Goal: Information Seeking & Learning: Learn about a topic

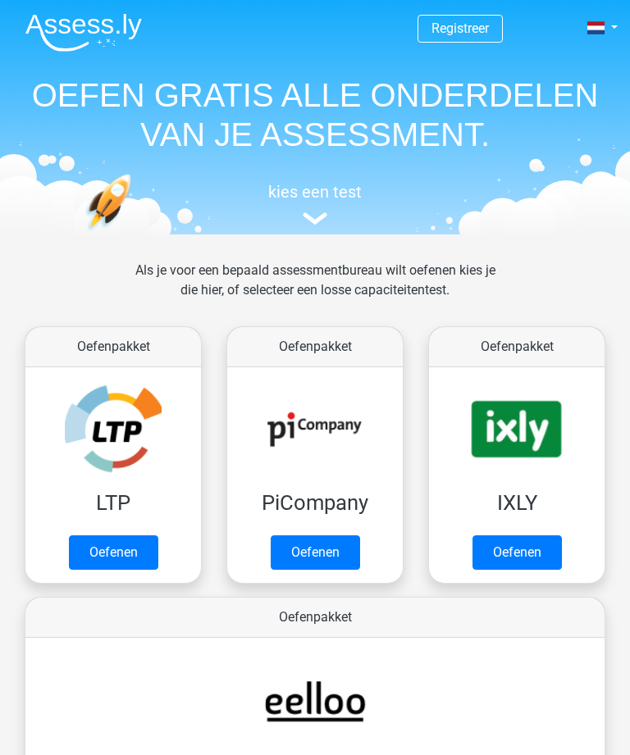
scroll to position [169, 0]
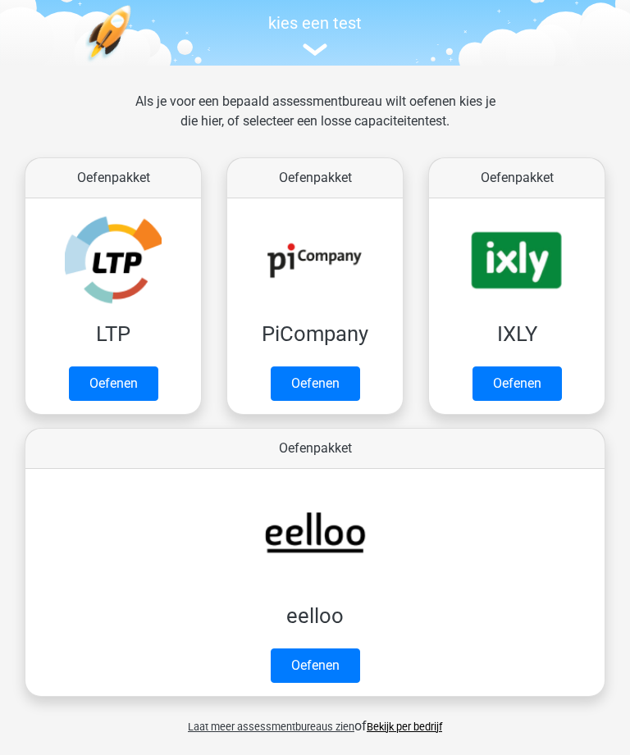
click at [111, 380] on link "Oefenen" at bounding box center [113, 383] width 89 height 34
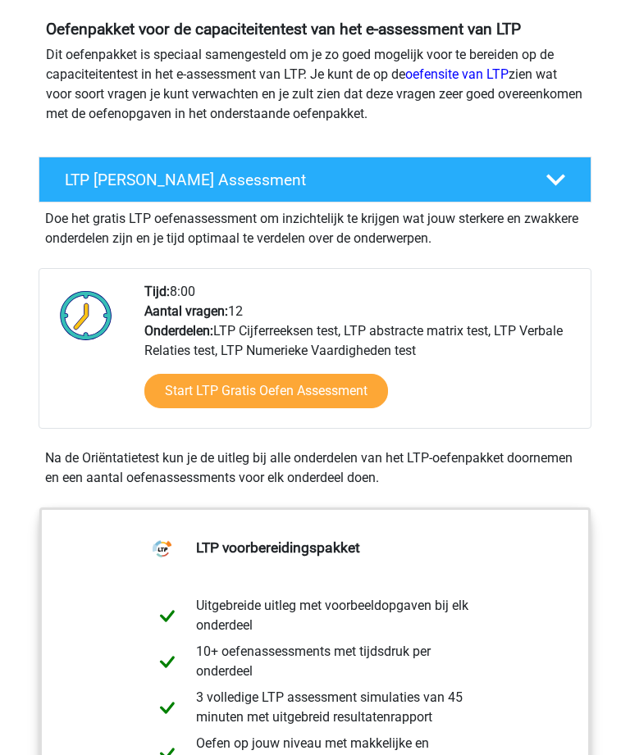
scroll to position [172, 0]
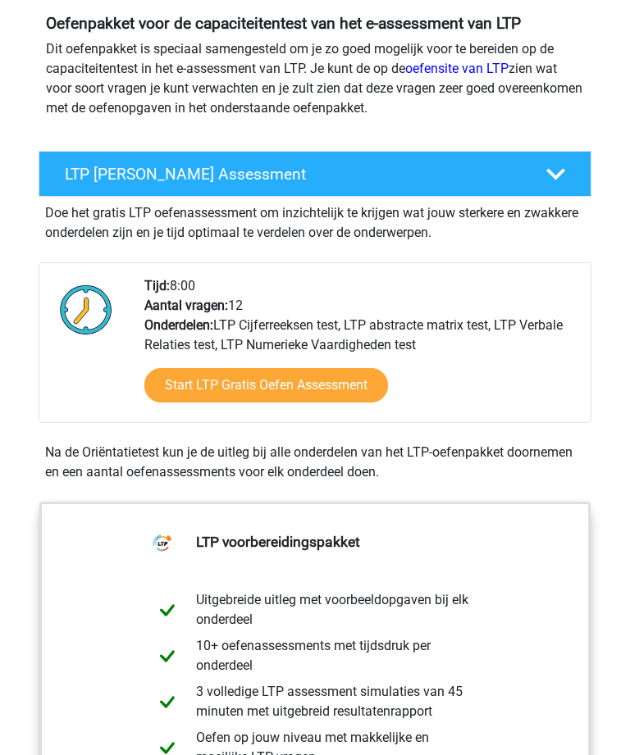
click at [214, 387] on link "Start LTP Gratis Oefen Assessment" at bounding box center [265, 386] width 243 height 34
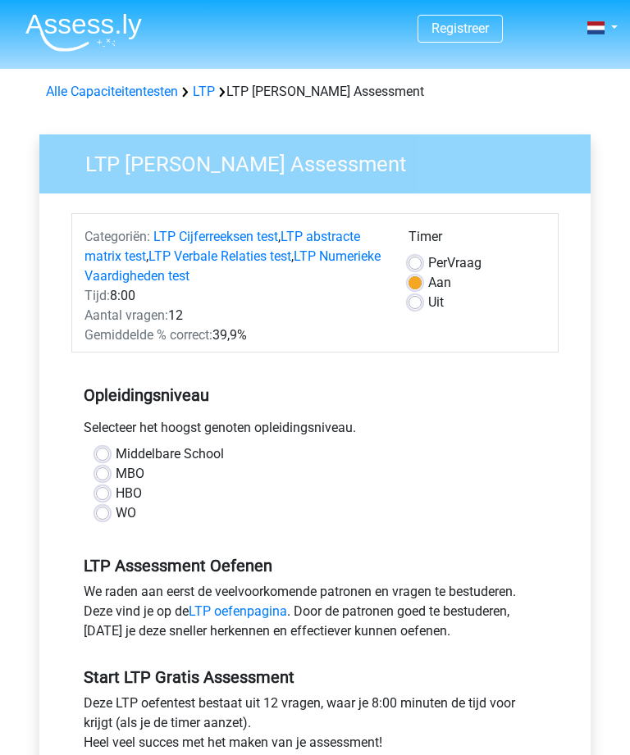
click at [116, 498] on label "HBO" at bounding box center [129, 494] width 26 height 20
click at [107, 498] on input "HBO" at bounding box center [102, 492] width 13 height 16
radio input "true"
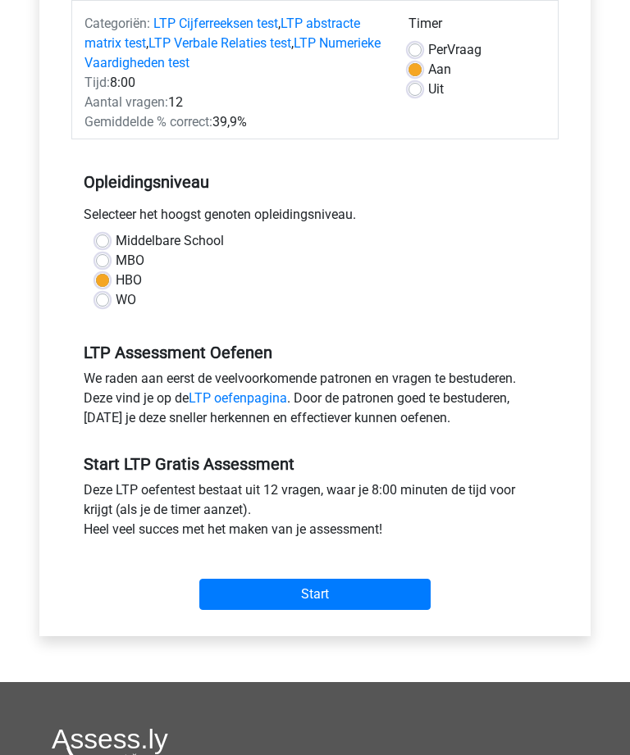
scroll to position [225, 0]
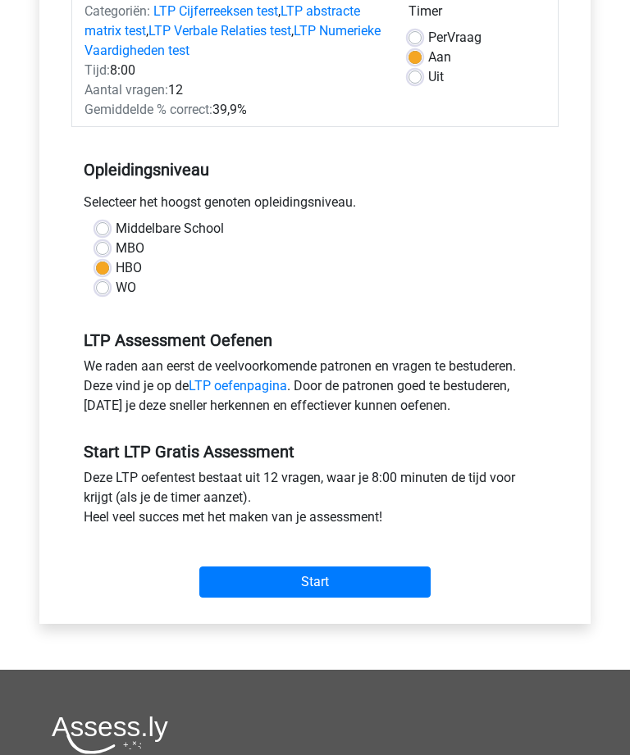
click at [284, 578] on input "Start" at bounding box center [314, 581] width 231 height 31
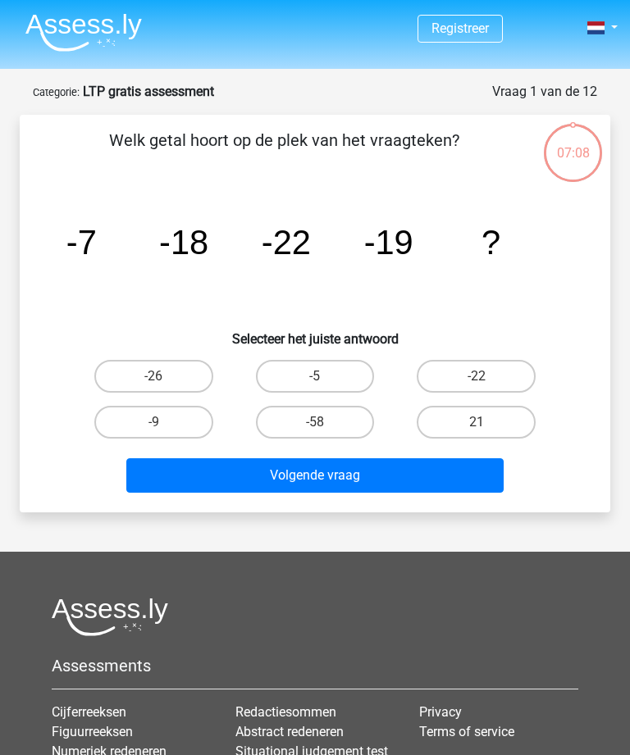
click at [137, 410] on label "-9" at bounding box center [153, 422] width 119 height 33
click at [153, 422] on input "-9" at bounding box center [158, 427] width 11 height 11
radio input "true"
click at [389, 477] on button "Volgende vraag" at bounding box center [314, 475] width 376 height 34
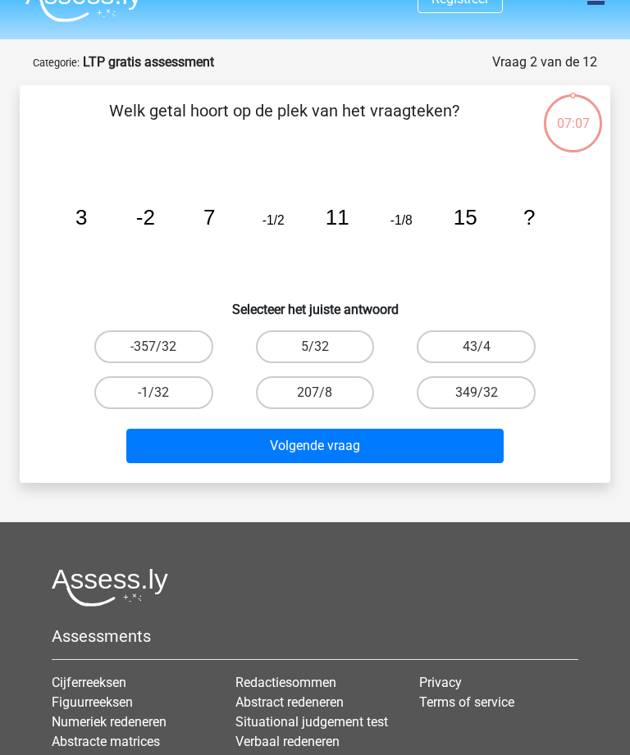
scroll to position [82, 0]
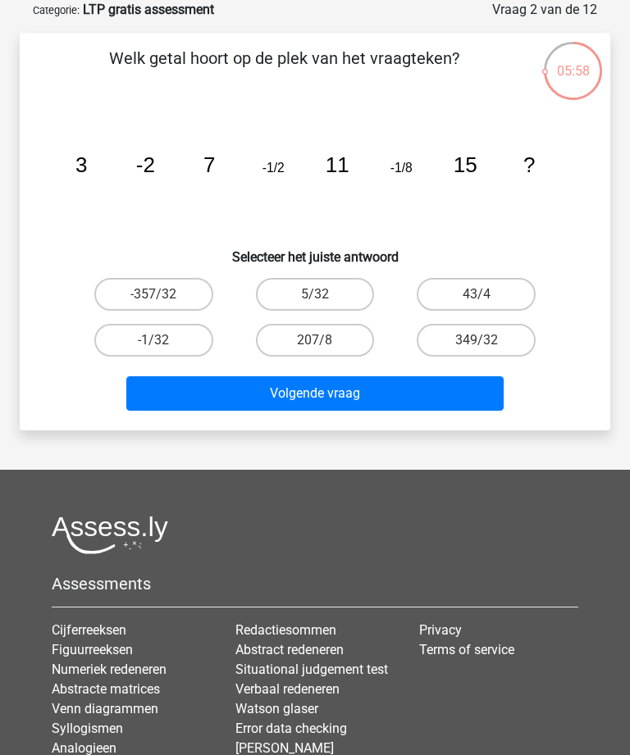
click at [141, 334] on label "-1/32" at bounding box center [153, 340] width 119 height 33
click at [153, 340] on input "-1/32" at bounding box center [158, 345] width 11 height 11
radio input "true"
click at [275, 393] on button "Volgende vraag" at bounding box center [314, 393] width 376 height 34
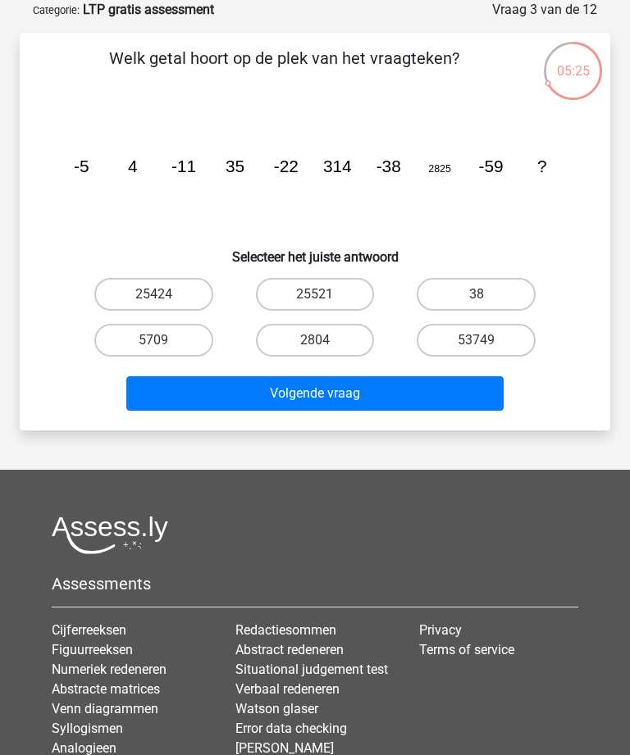
click at [151, 282] on label "25424" at bounding box center [153, 294] width 119 height 33
click at [153, 294] on input "25424" at bounding box center [158, 299] width 11 height 11
radio input "true"
click at [287, 394] on button "Volgende vraag" at bounding box center [314, 393] width 376 height 34
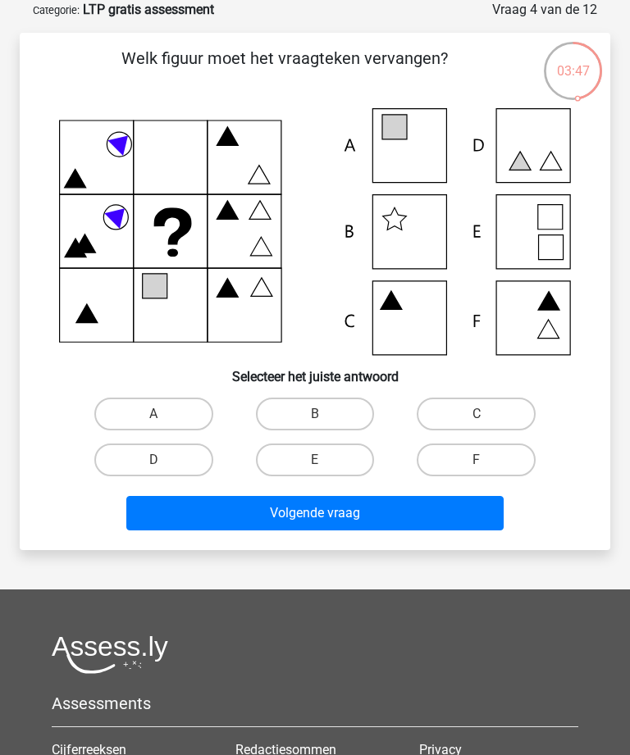
click at [296, 453] on label "E" at bounding box center [315, 459] width 119 height 33
click at [315, 460] on input "E" at bounding box center [320, 465] width 11 height 11
radio input "true"
click at [236, 516] on button "Volgende vraag" at bounding box center [314, 513] width 376 height 34
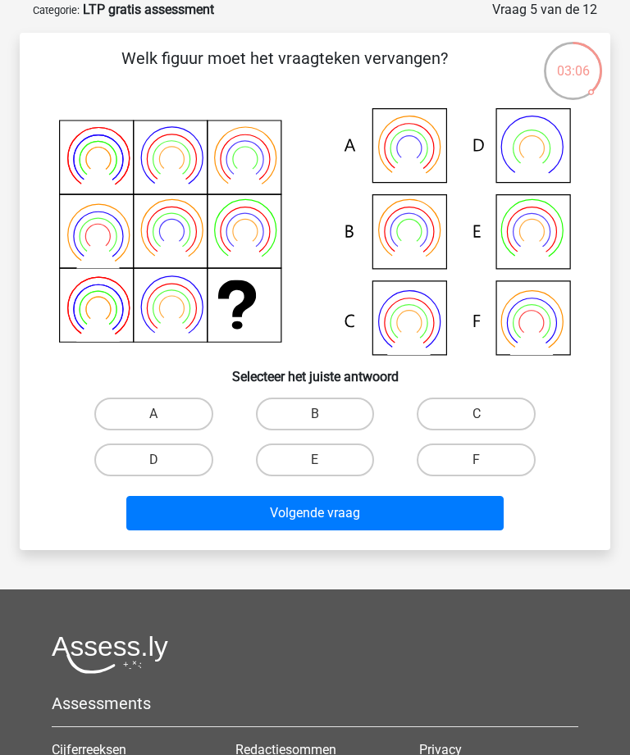
click at [143, 411] on label "A" at bounding box center [153, 414] width 119 height 33
click at [153, 414] on input "A" at bounding box center [158, 419] width 11 height 11
radio input "true"
click at [251, 520] on button "Volgende vraag" at bounding box center [314, 513] width 376 height 34
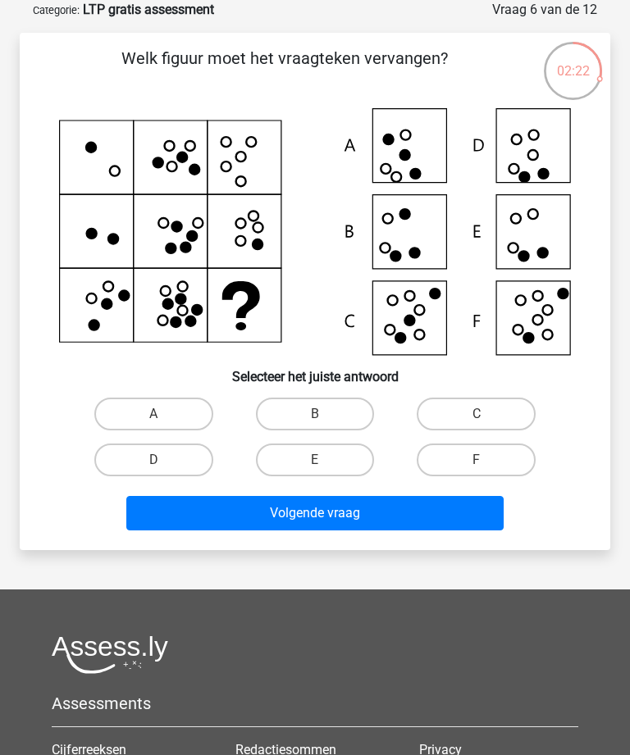
click at [306, 460] on label "E" at bounding box center [315, 459] width 119 height 33
click at [315, 460] on input "E" at bounding box center [320, 465] width 11 height 11
radio input "true"
click at [272, 523] on button "Volgende vraag" at bounding box center [314, 513] width 376 height 34
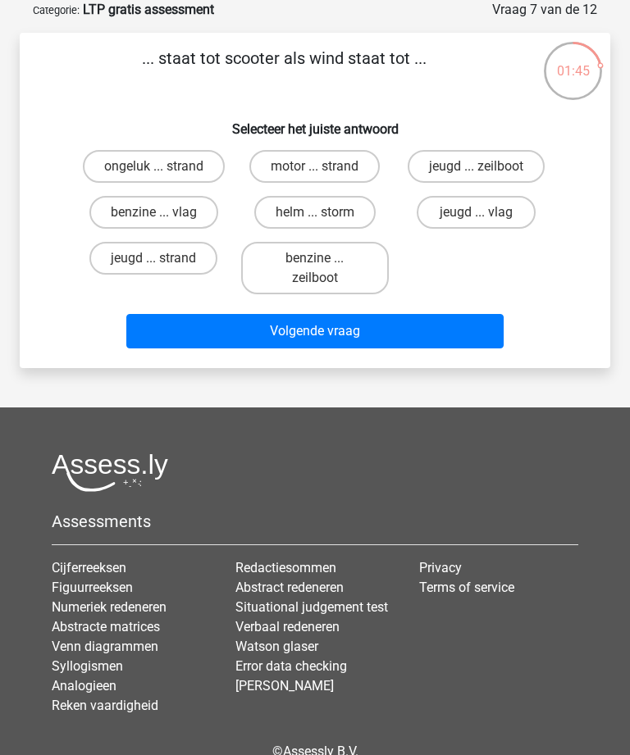
click at [287, 276] on label "benzine ... zeilboot" at bounding box center [315, 268] width 148 height 52
click at [315, 269] on input "benzine ... zeilboot" at bounding box center [320, 263] width 11 height 11
radio input "true"
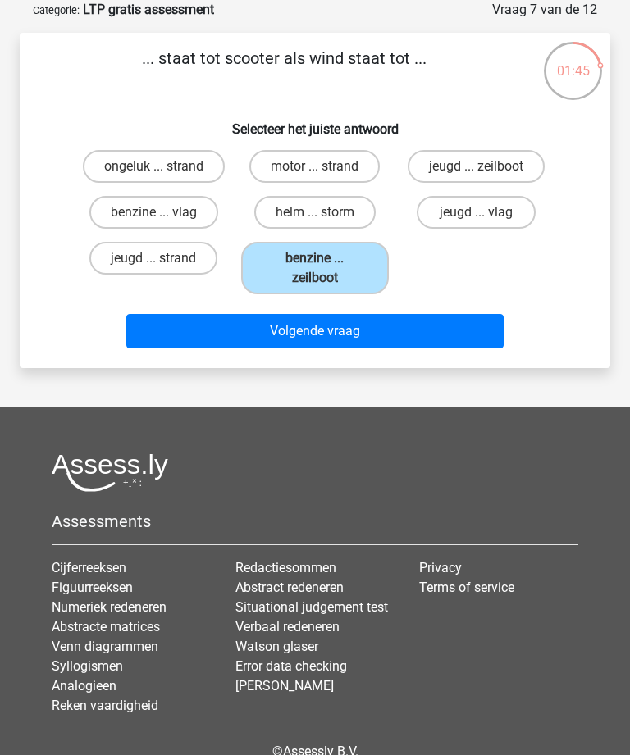
click at [261, 330] on button "Volgende vraag" at bounding box center [314, 331] width 376 height 34
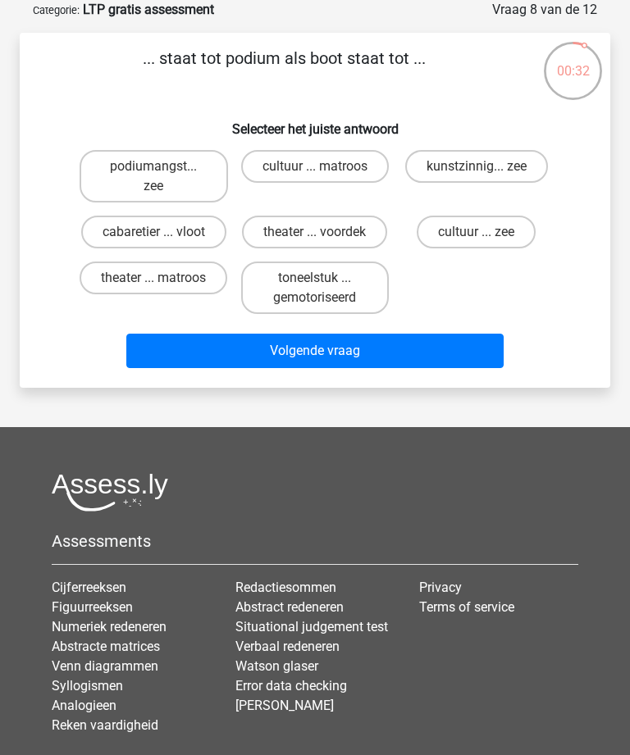
click at [133, 287] on label "theater ... matroos" at bounding box center [154, 277] width 148 height 33
click at [153, 287] on input "theater ... matroos" at bounding box center [158, 283] width 11 height 11
radio input "true"
click at [220, 348] on button "Volgende vraag" at bounding box center [314, 351] width 376 height 34
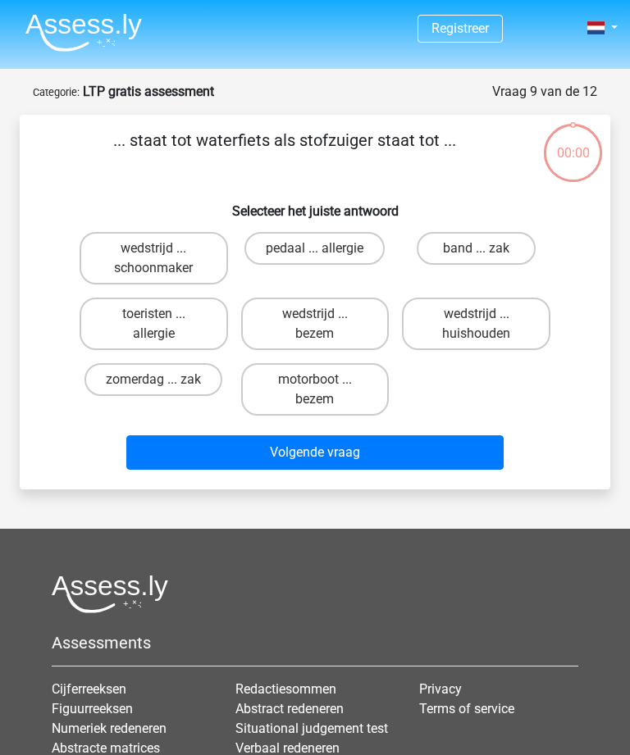
scroll to position [82, 0]
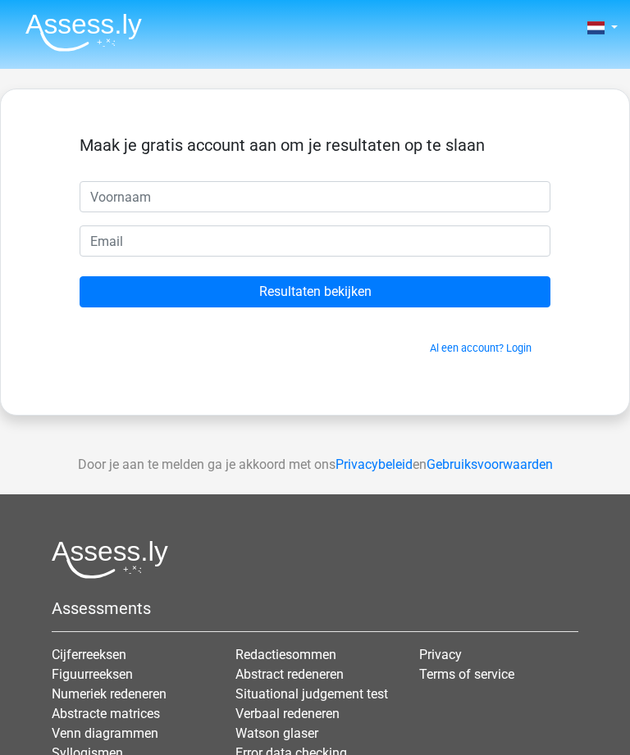
scroll to position [82, 0]
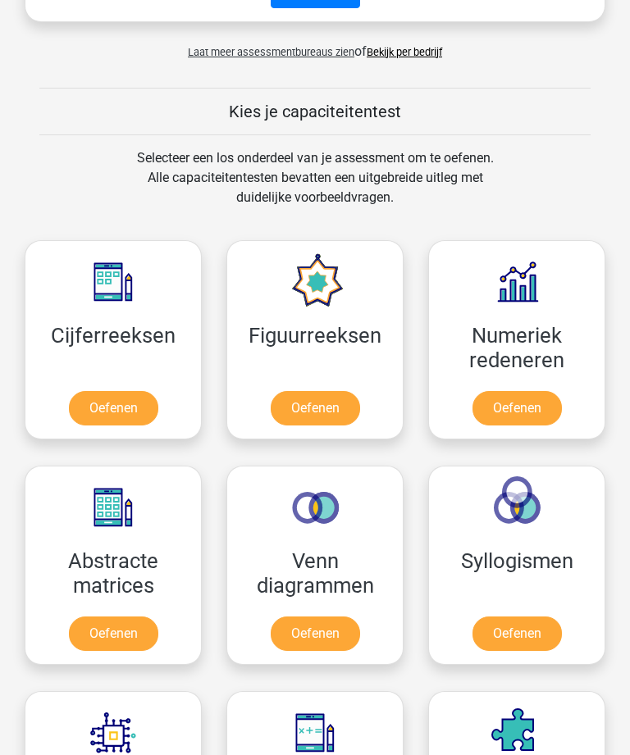
scroll to position [848, 0]
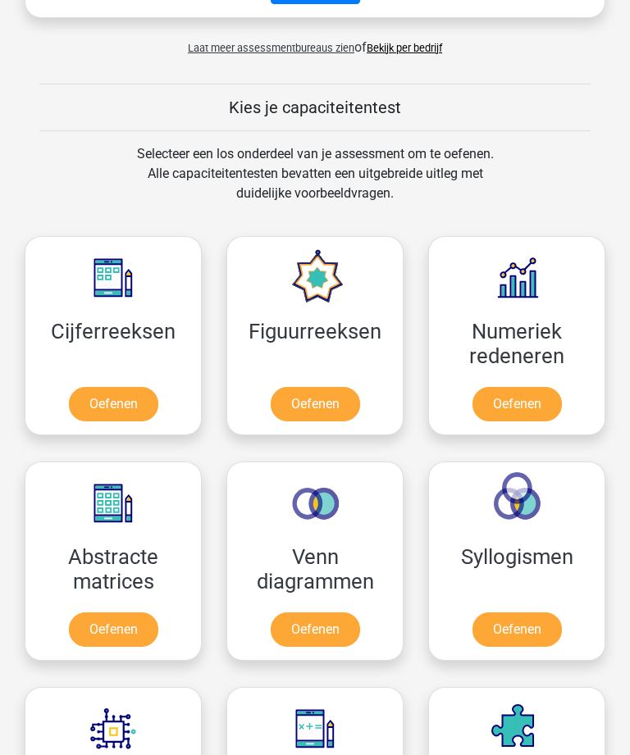
click at [93, 402] on link "Oefenen" at bounding box center [113, 404] width 89 height 34
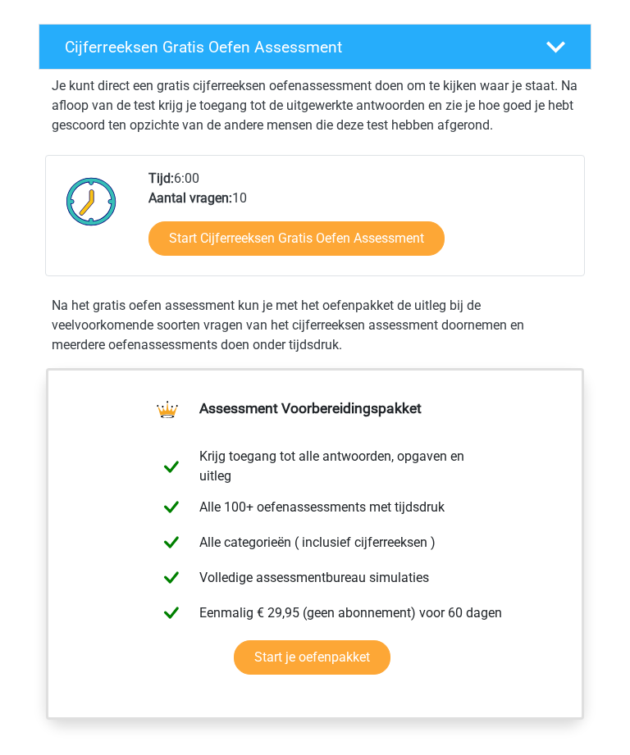
scroll to position [272, 0]
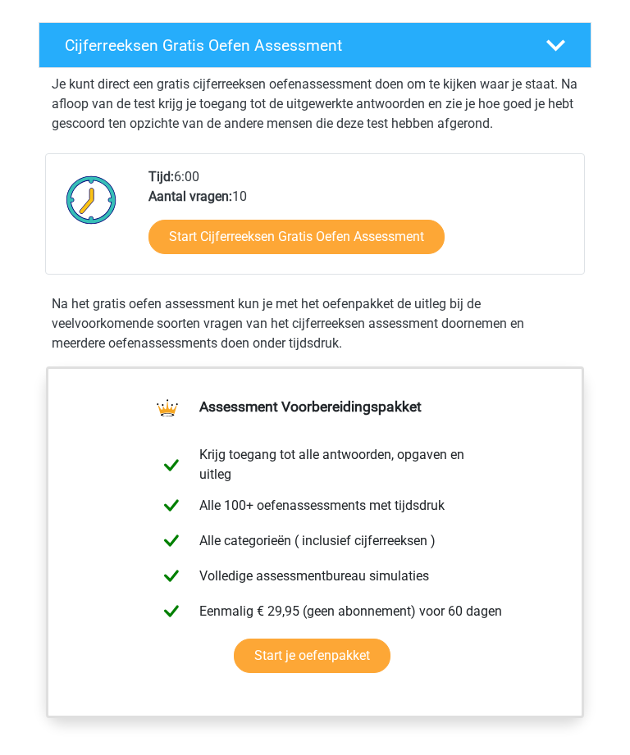
click at [225, 227] on link "Start Cijferreeksen Gratis Oefen Assessment" at bounding box center [296, 237] width 296 height 34
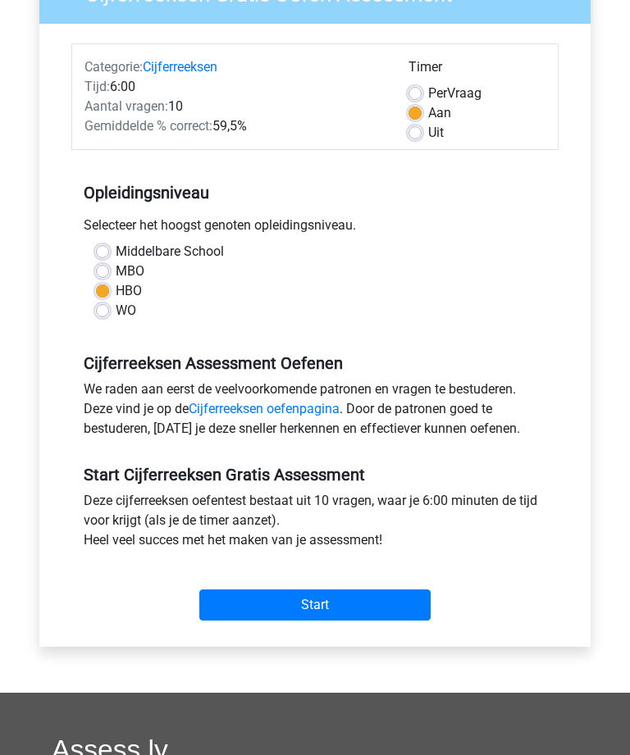
scroll to position [180, 0]
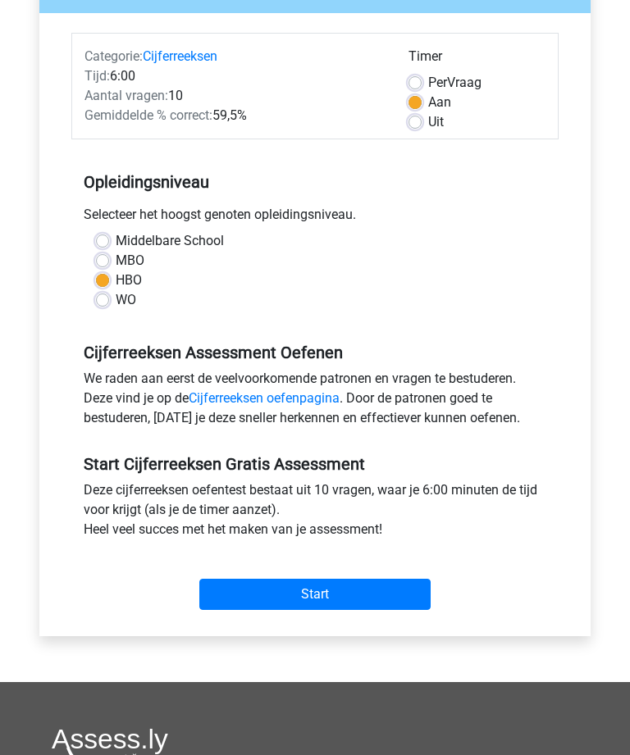
click at [285, 589] on input "Start" at bounding box center [314, 594] width 231 height 31
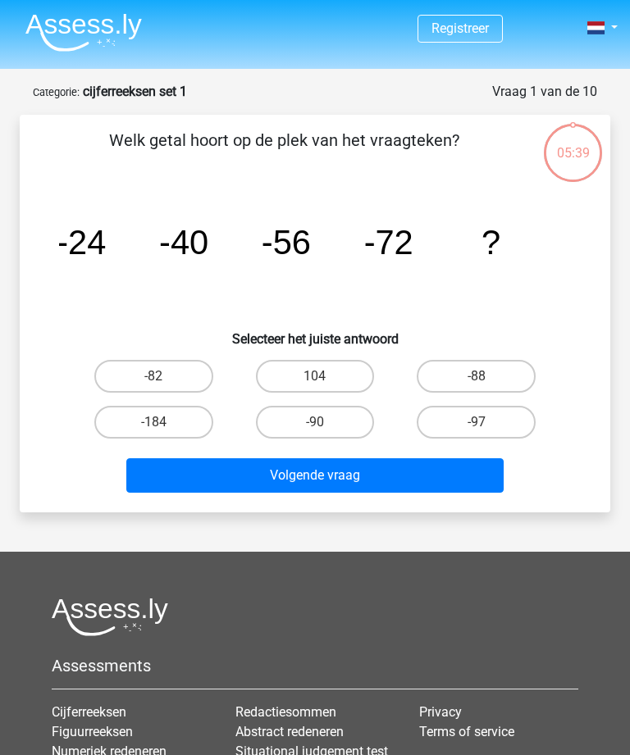
click at [471, 374] on label "-88" at bounding box center [475, 376] width 119 height 33
click at [476, 376] on input "-88" at bounding box center [481, 381] width 11 height 11
radio input "true"
click at [288, 465] on button "Volgende vraag" at bounding box center [314, 475] width 376 height 34
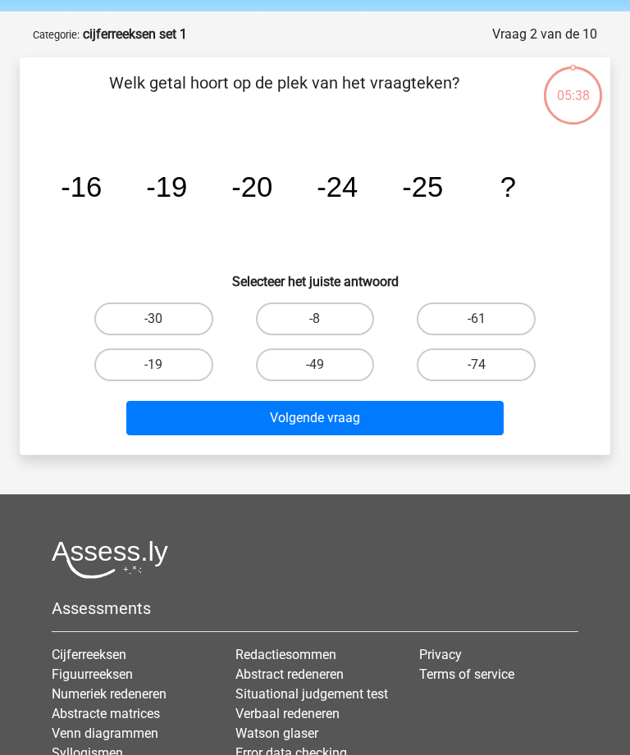
scroll to position [82, 0]
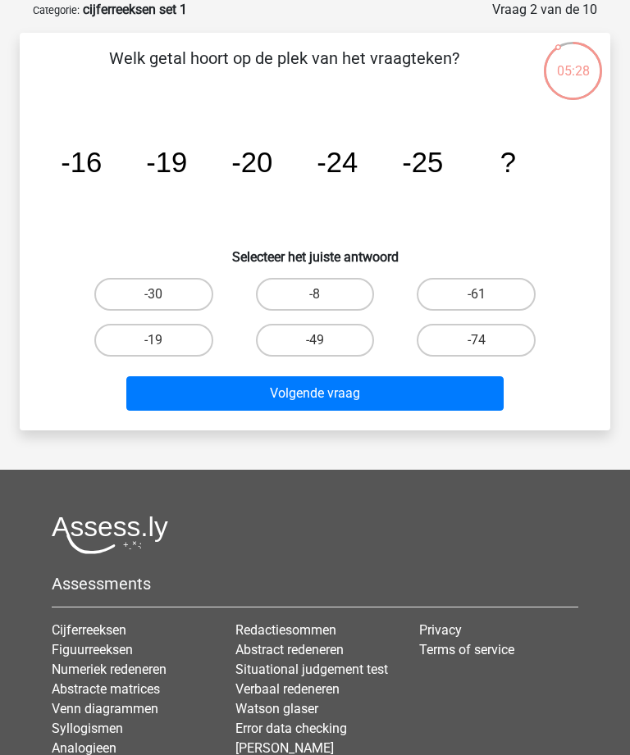
click at [144, 294] on label "-30" at bounding box center [153, 294] width 119 height 33
click at [153, 294] on input "-30" at bounding box center [158, 299] width 11 height 11
radio input "true"
click at [263, 383] on button "Volgende vraag" at bounding box center [314, 393] width 376 height 34
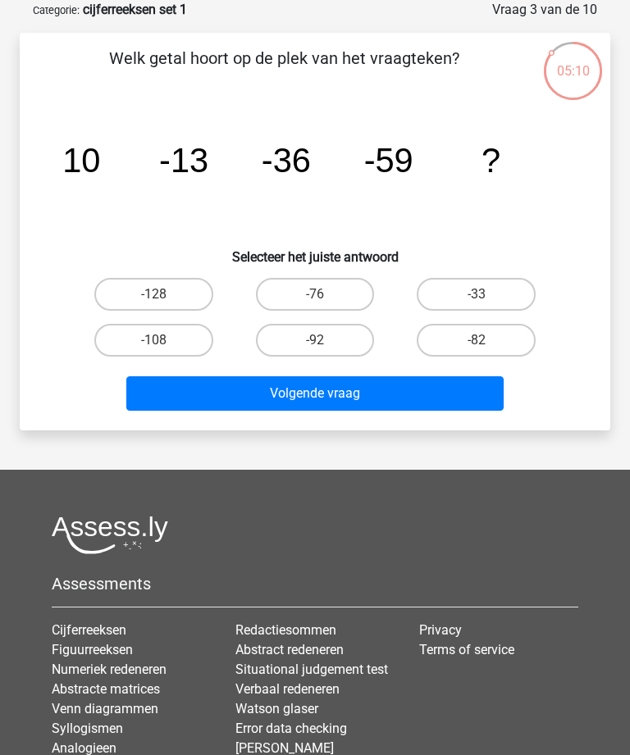
click at [477, 343] on input "-82" at bounding box center [481, 345] width 11 height 11
radio input "true"
click at [304, 395] on button "Volgende vraag" at bounding box center [314, 393] width 376 height 34
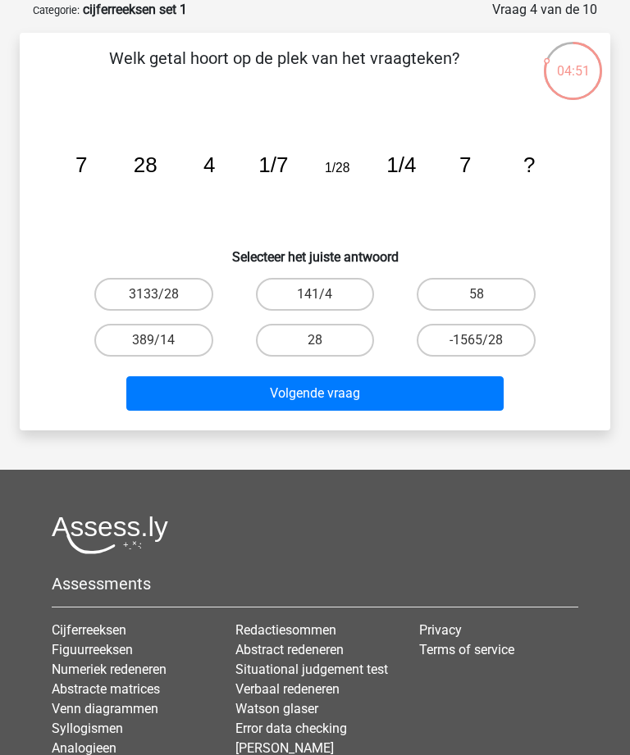
click at [305, 346] on label "28" at bounding box center [315, 340] width 119 height 33
click at [315, 346] on input "28" at bounding box center [320, 345] width 11 height 11
radio input "true"
click at [282, 392] on button "Volgende vraag" at bounding box center [314, 393] width 376 height 34
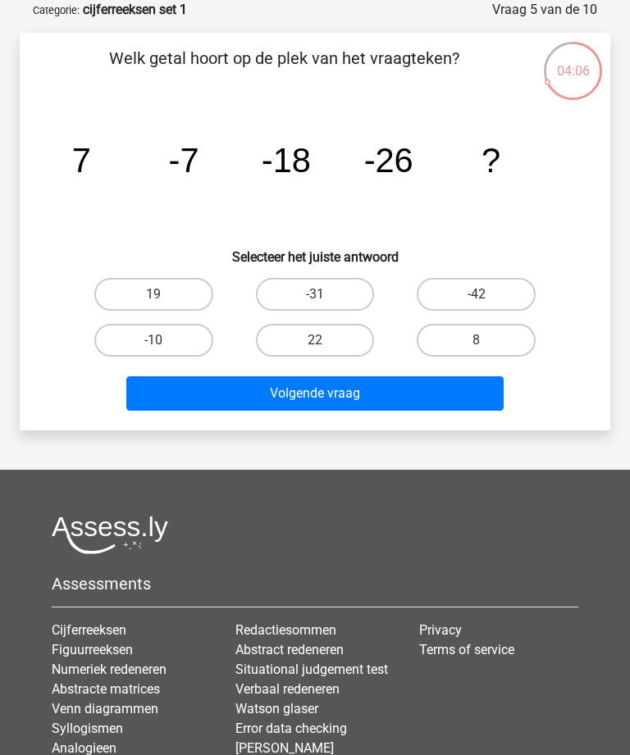
click at [304, 290] on label "-31" at bounding box center [315, 294] width 119 height 33
click at [315, 294] on input "-31" at bounding box center [320, 299] width 11 height 11
radio input "true"
click at [284, 390] on button "Volgende vraag" at bounding box center [314, 393] width 376 height 34
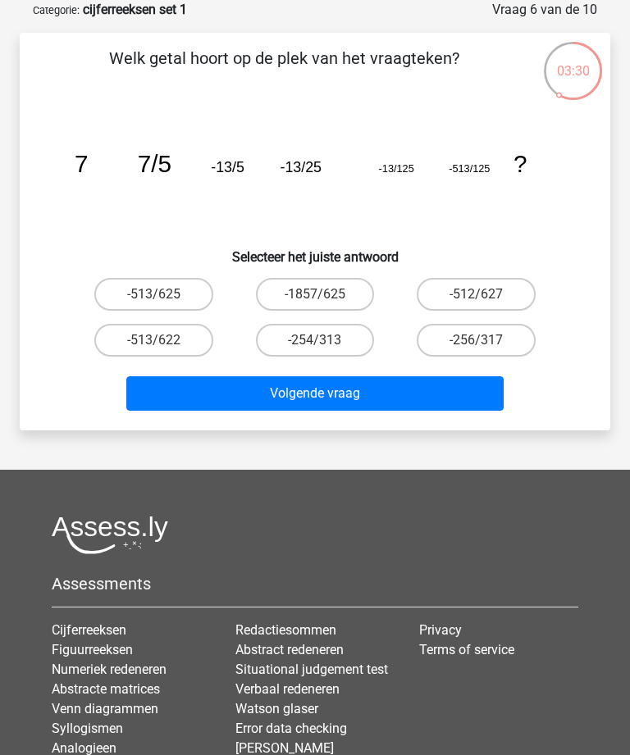
click at [148, 298] on label "-513/625" at bounding box center [153, 294] width 119 height 33
click at [153, 298] on input "-513/625" at bounding box center [158, 299] width 11 height 11
radio input "true"
click at [254, 386] on button "Volgende vraag" at bounding box center [314, 393] width 376 height 34
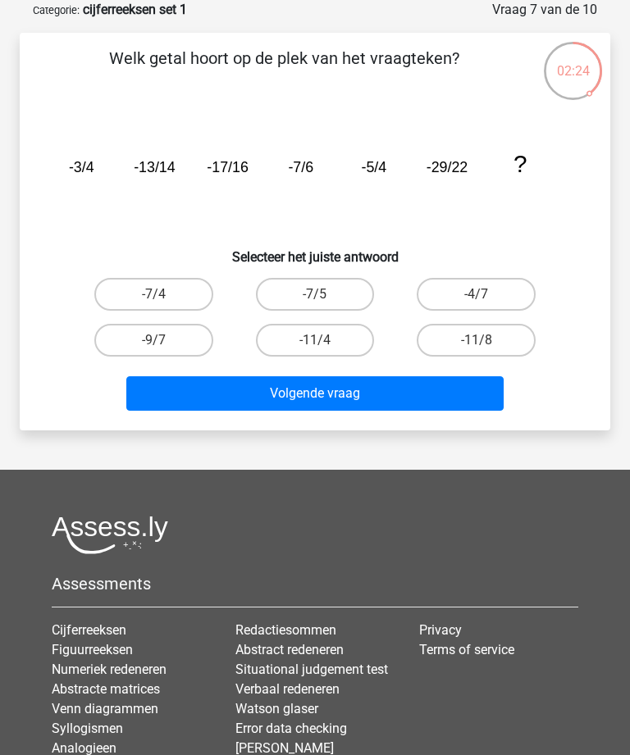
click at [134, 334] on label "-9/7" at bounding box center [153, 340] width 119 height 33
click at [153, 340] on input "-9/7" at bounding box center [158, 345] width 11 height 11
radio input "true"
click at [270, 396] on button "Volgende vraag" at bounding box center [314, 393] width 376 height 34
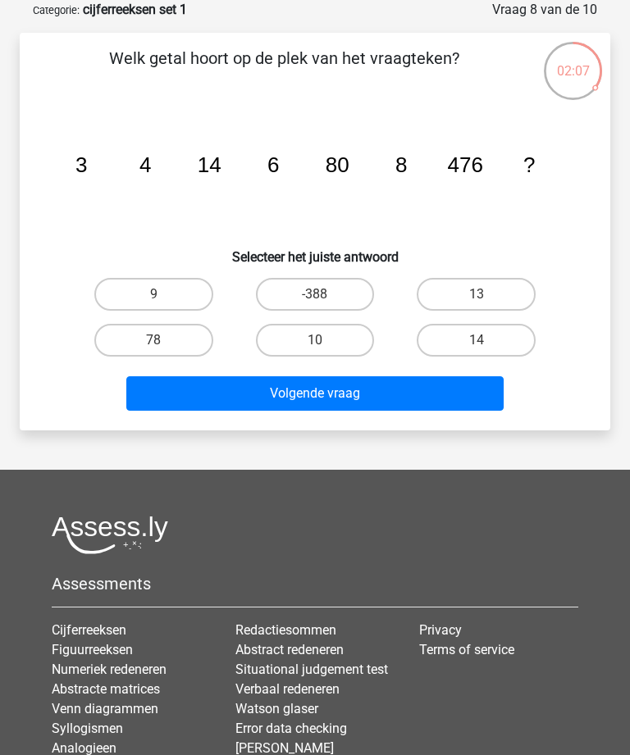
click at [309, 335] on label "10" at bounding box center [315, 340] width 119 height 33
click at [315, 340] on input "10" at bounding box center [320, 345] width 11 height 11
radio input "true"
click at [302, 389] on button "Volgende vraag" at bounding box center [314, 393] width 376 height 34
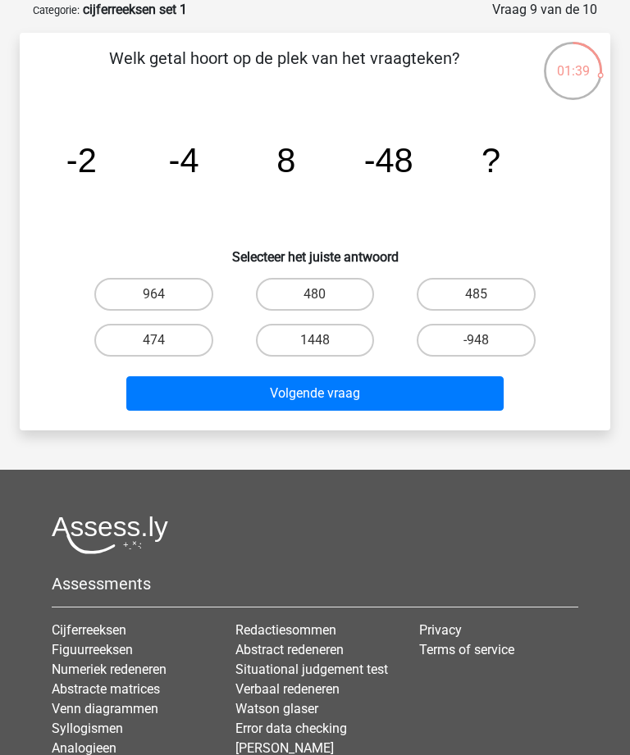
click at [300, 292] on label "480" at bounding box center [315, 294] width 119 height 33
click at [315, 294] on input "480" at bounding box center [320, 299] width 11 height 11
radio input "true"
click at [298, 388] on button "Volgende vraag" at bounding box center [314, 393] width 376 height 34
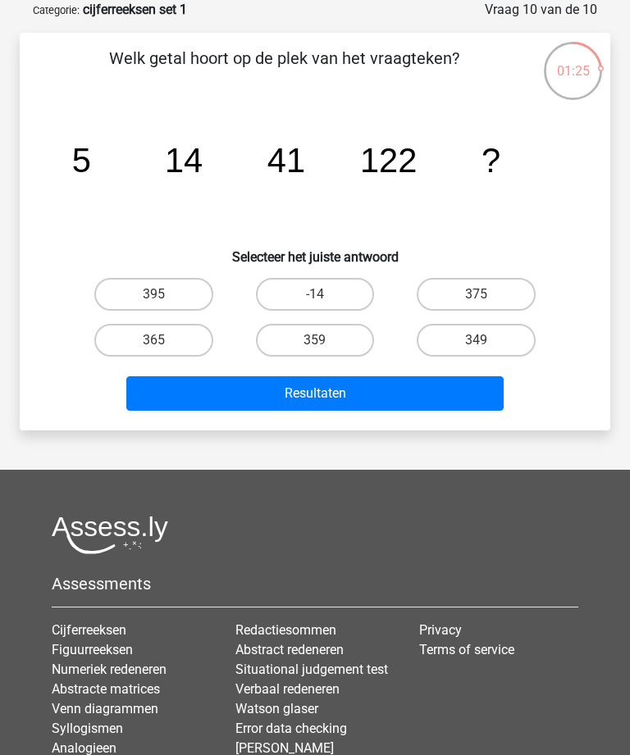
click at [321, 344] on input "359" at bounding box center [320, 345] width 11 height 11
radio input "true"
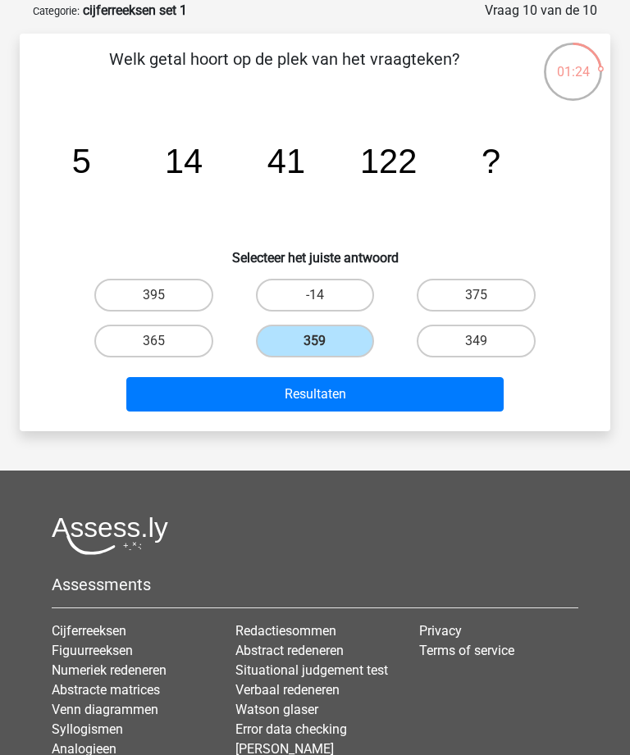
scroll to position [81, 0]
click at [310, 398] on button "Resultaten" at bounding box center [314, 394] width 376 height 34
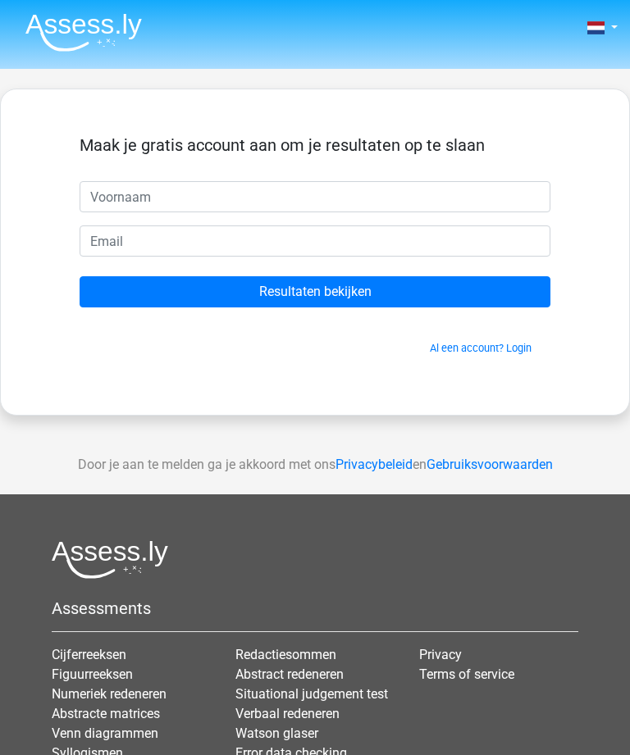
click at [123, 194] on input "text" at bounding box center [315, 196] width 471 height 31
type input "[PERSON_NAME]"
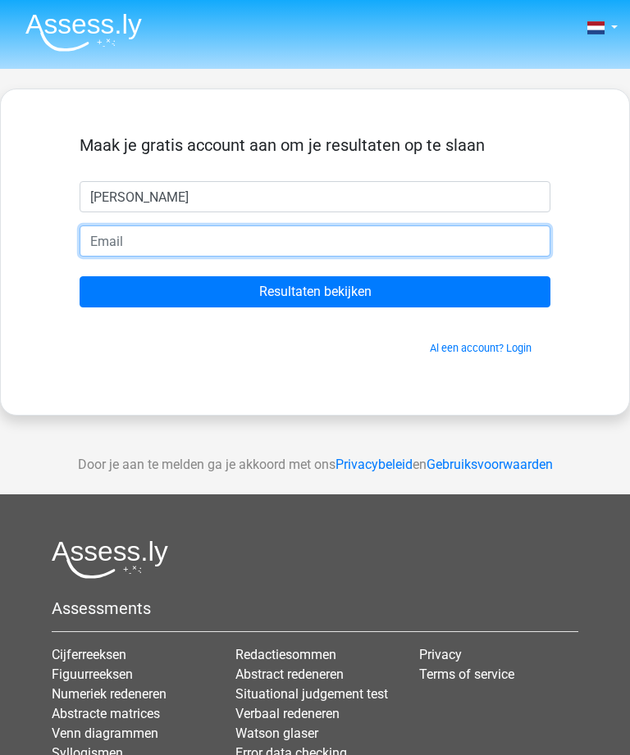
click at [122, 243] on input "email" at bounding box center [315, 240] width 471 height 31
click at [142, 234] on input "fons7q@live.nl" at bounding box center [315, 240] width 471 height 31
type input "fons71@live.nl"
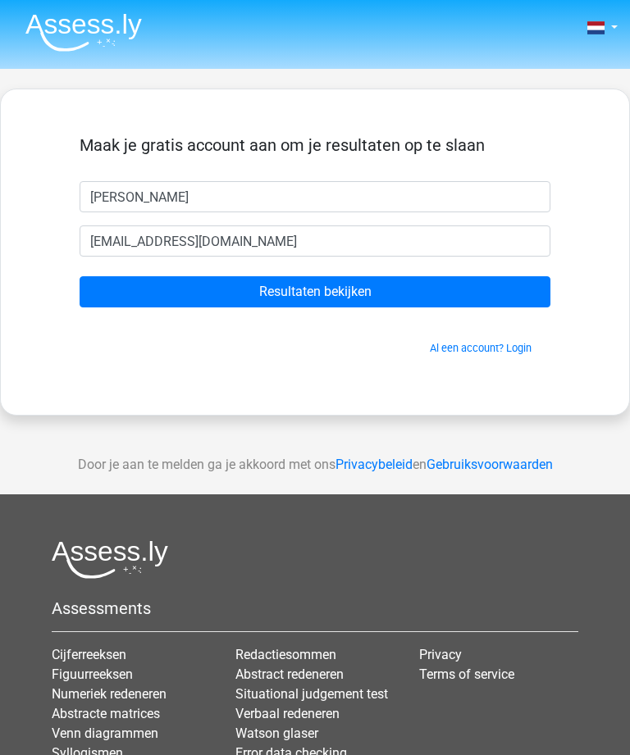
click at [252, 292] on input "Resultaten bekijken" at bounding box center [315, 291] width 471 height 31
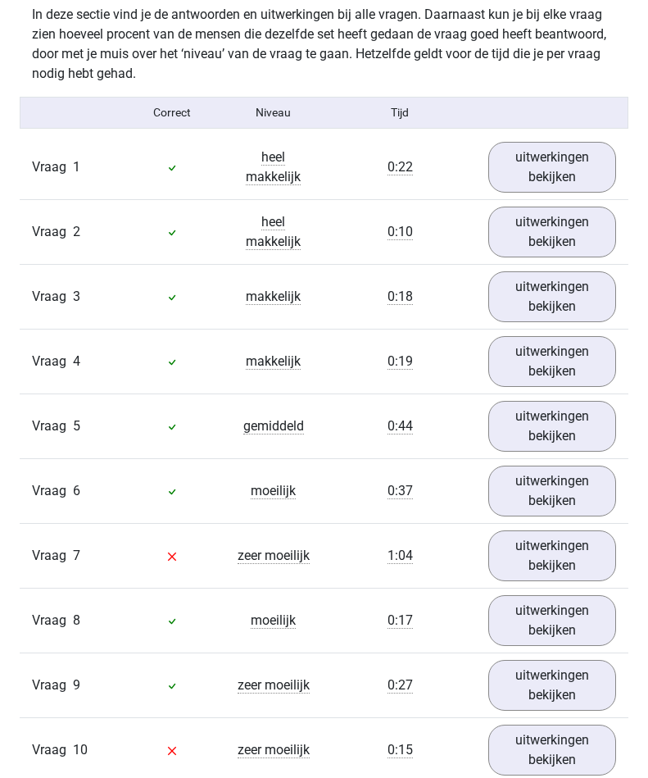
scroll to position [1314, 0]
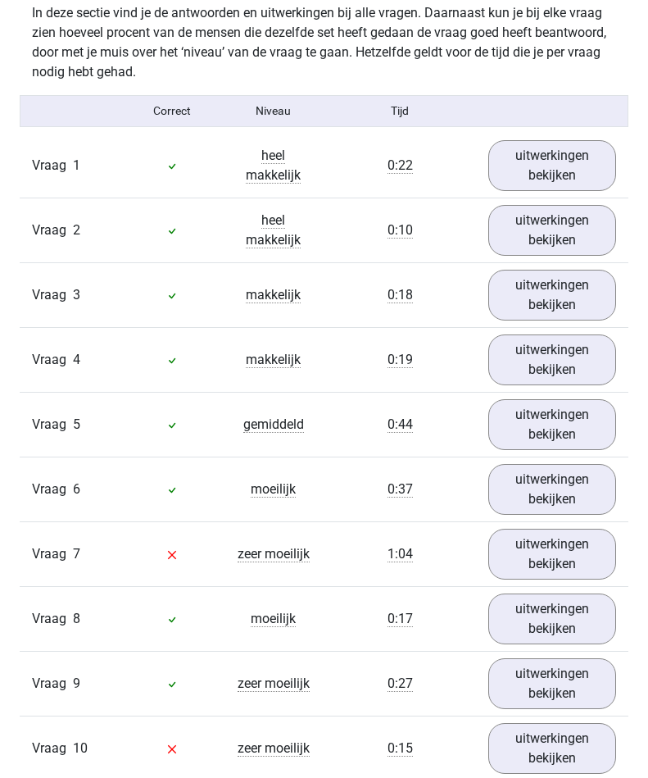
click at [548, 552] on link "uitwerkingen bekijken" at bounding box center [553, 554] width 128 height 51
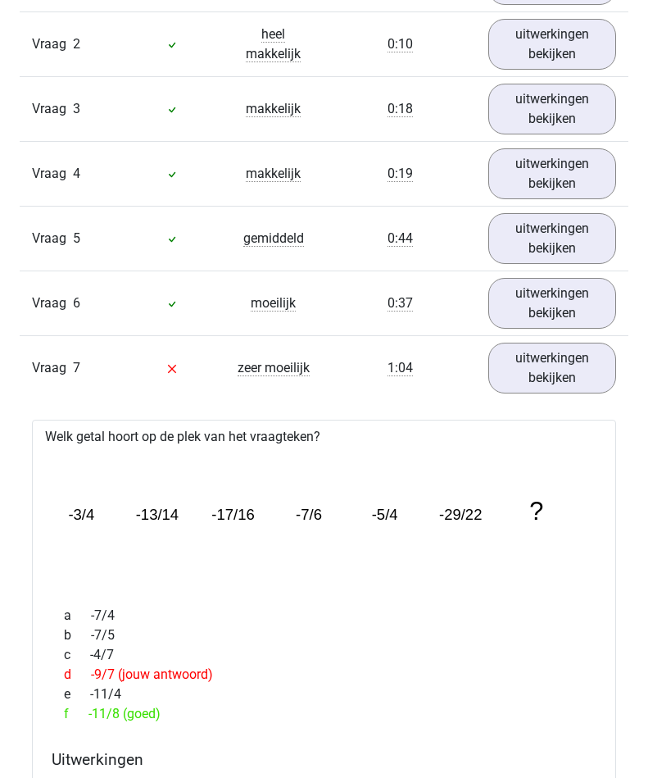
scroll to position [1500, 0]
click at [541, 370] on link "uitwerkingen bekijken" at bounding box center [553, 368] width 128 height 51
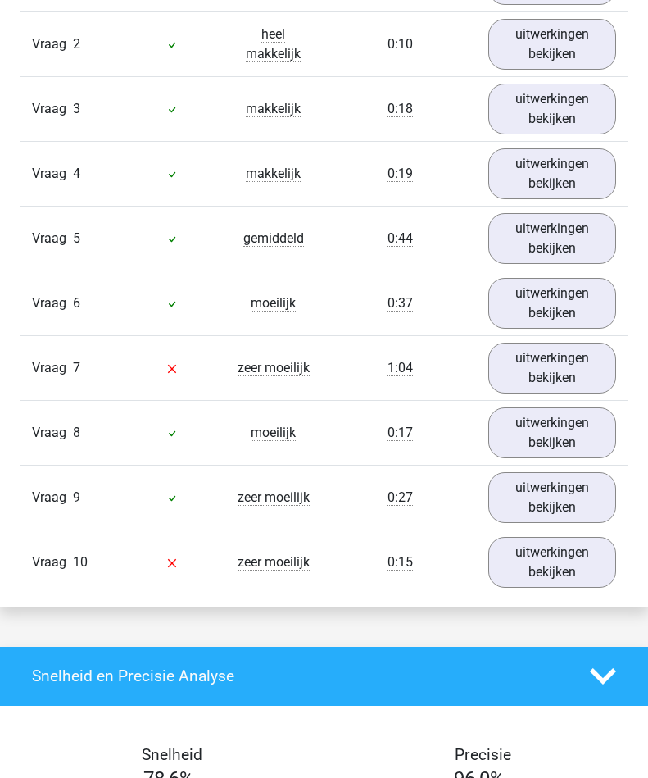
click at [530, 560] on link "uitwerkingen bekijken" at bounding box center [553, 562] width 128 height 51
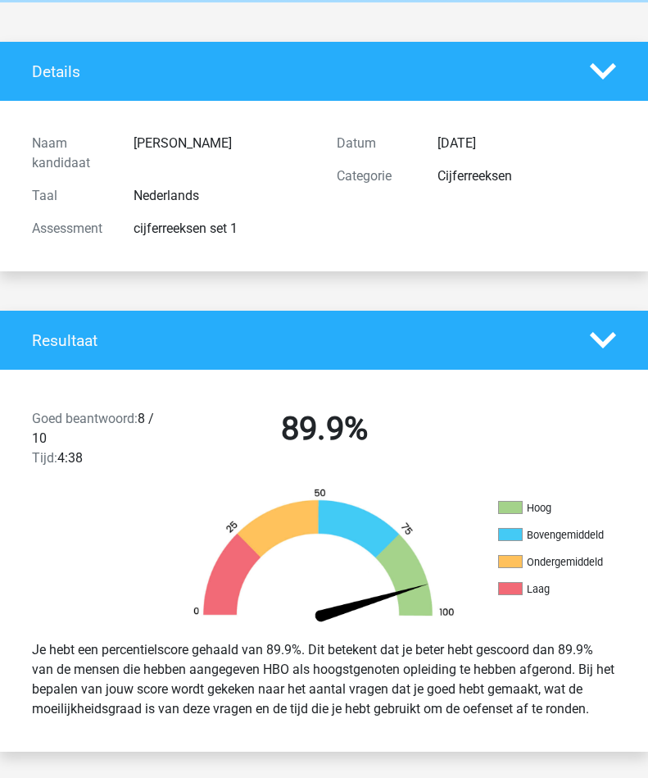
scroll to position [0, 0]
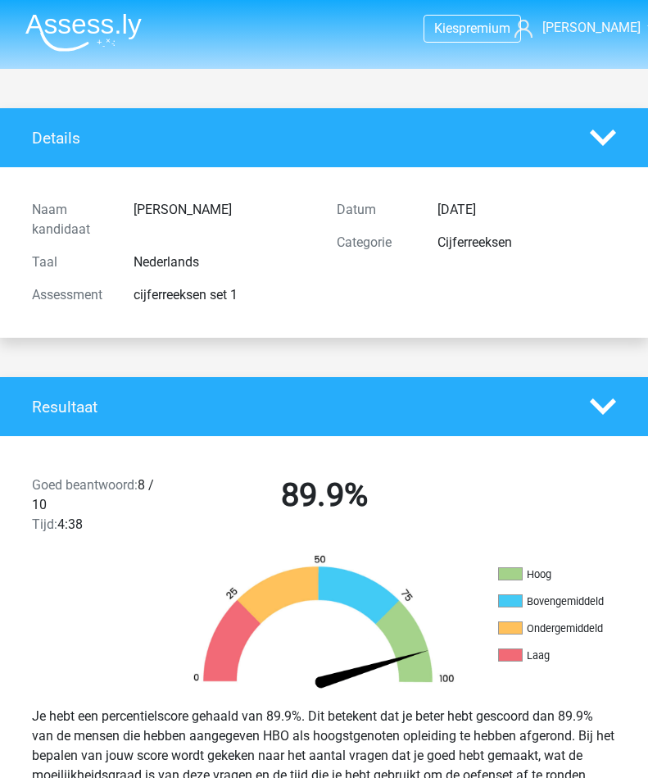
click at [585, 134] on div at bounding box center [603, 138] width 51 height 26
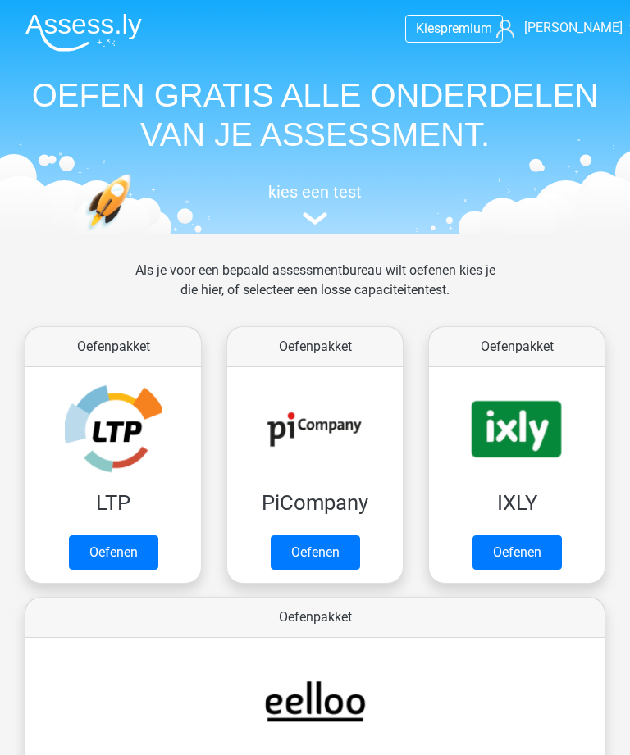
scroll to position [901, 0]
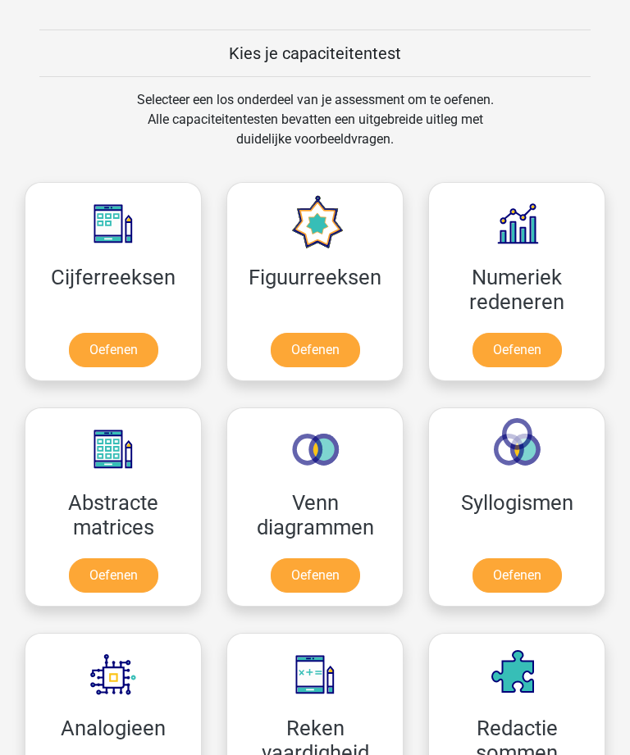
click at [513, 334] on link "Oefenen" at bounding box center [516, 351] width 89 height 34
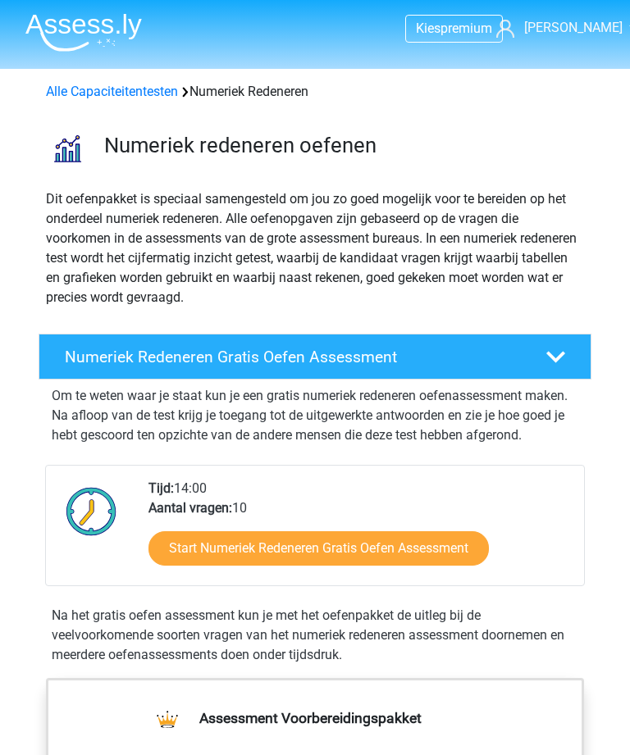
click at [255, 557] on link "Start Numeriek Redeneren Gratis Oefen Assessment" at bounding box center [318, 548] width 340 height 34
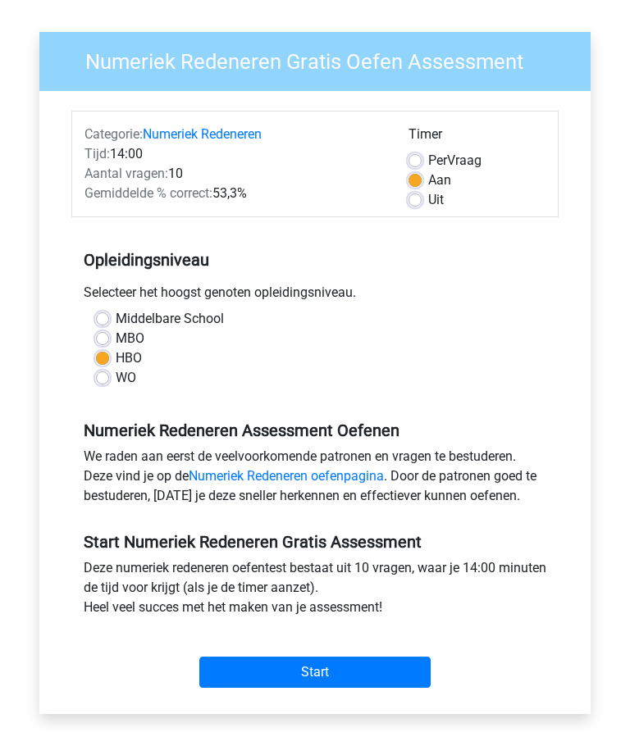
scroll to position [124, 0]
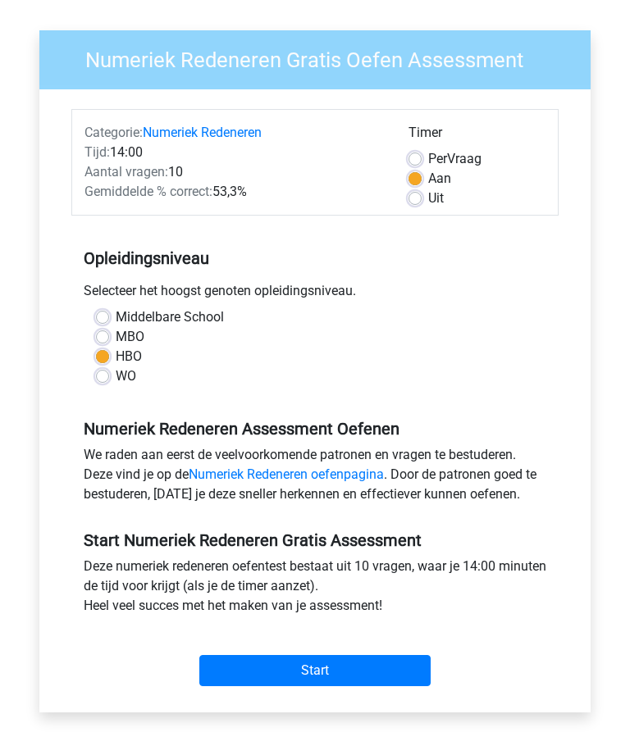
click at [294, 671] on input "Start" at bounding box center [314, 670] width 231 height 31
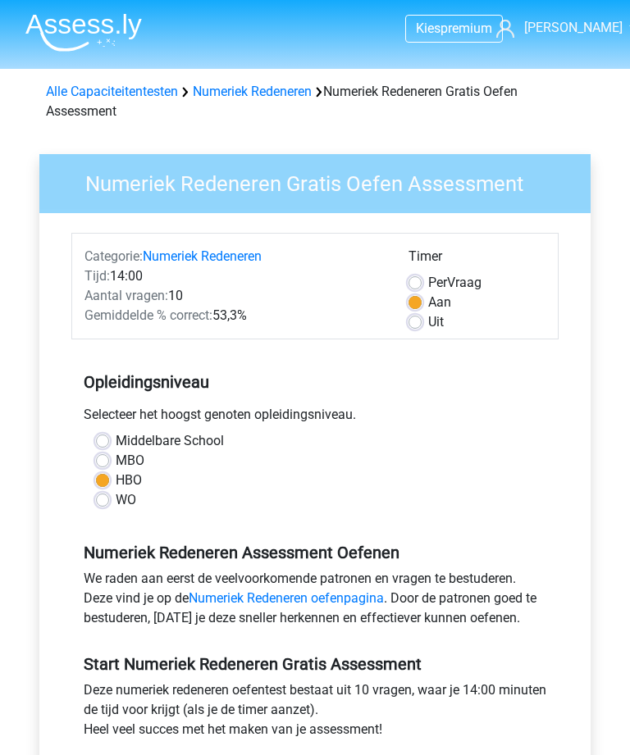
scroll to position [176, 0]
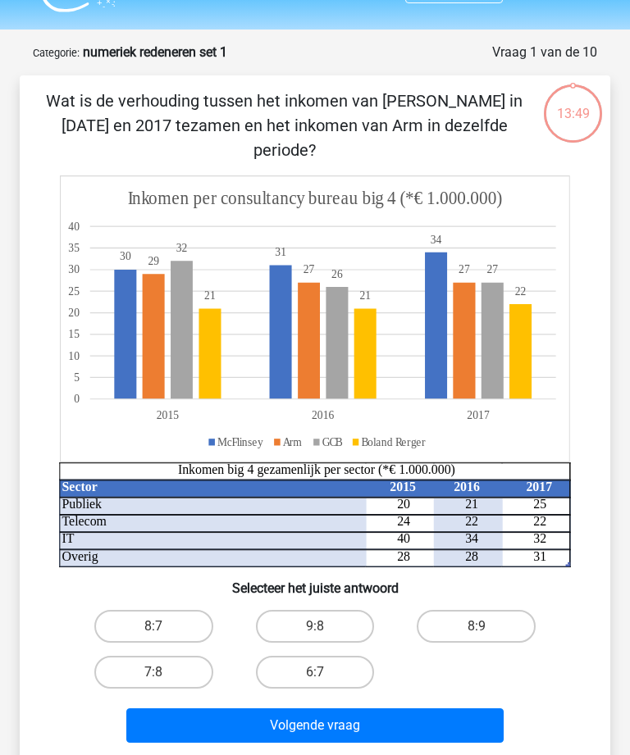
scroll to position [39, 0]
click at [144, 610] on label "8:7" at bounding box center [153, 626] width 119 height 33
click at [153, 626] on input "8:7" at bounding box center [158, 631] width 11 height 11
radio input "true"
click at [261, 708] on button "Volgende vraag" at bounding box center [314, 725] width 376 height 34
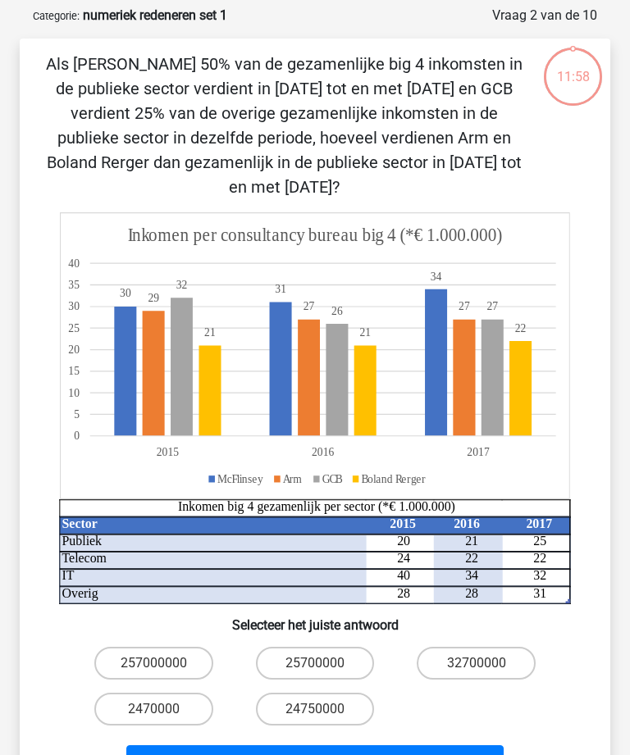
scroll to position [82, 0]
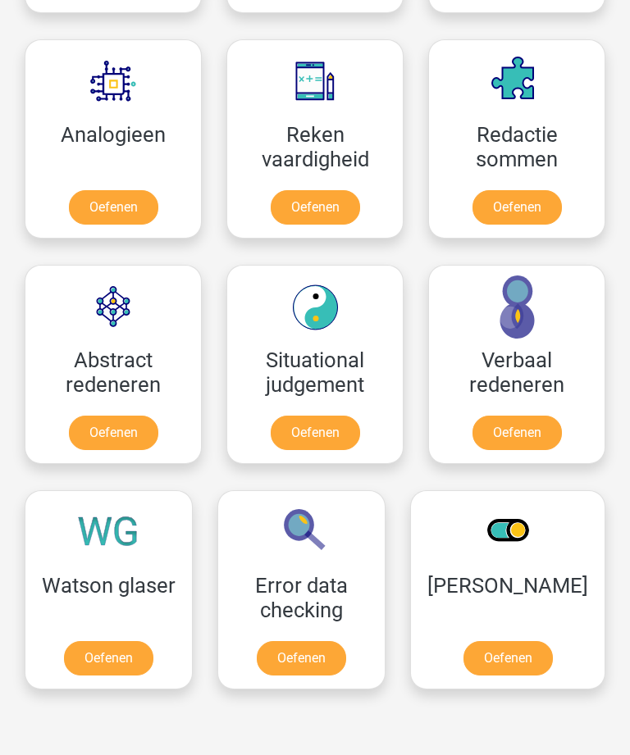
scroll to position [1514, 0]
